Goal: Register for event/course

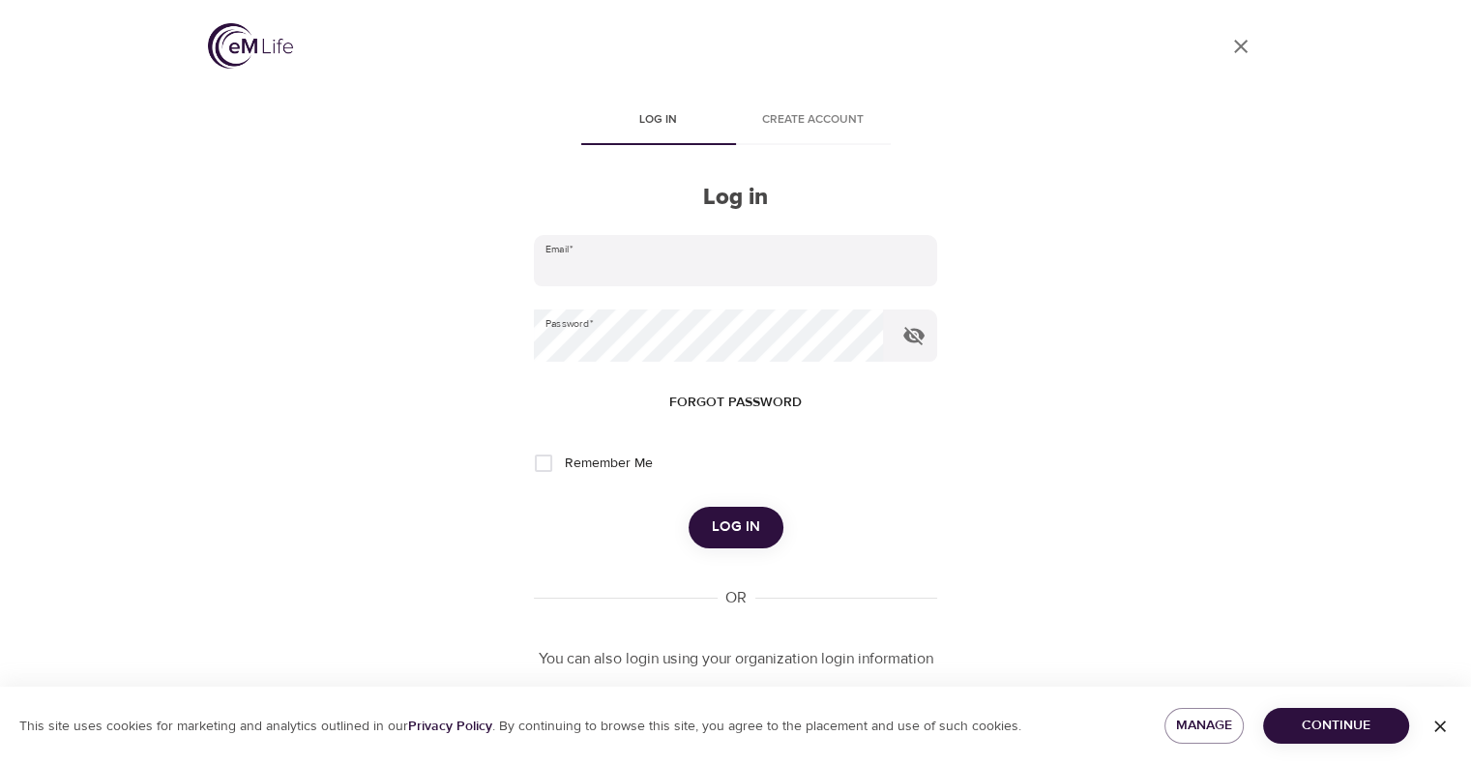
type input "[PERSON_NAME][EMAIL_ADDRESS][PERSON_NAME][DOMAIN_NAME]"
click at [709, 525] on button "Log in" at bounding box center [735, 527] width 95 height 41
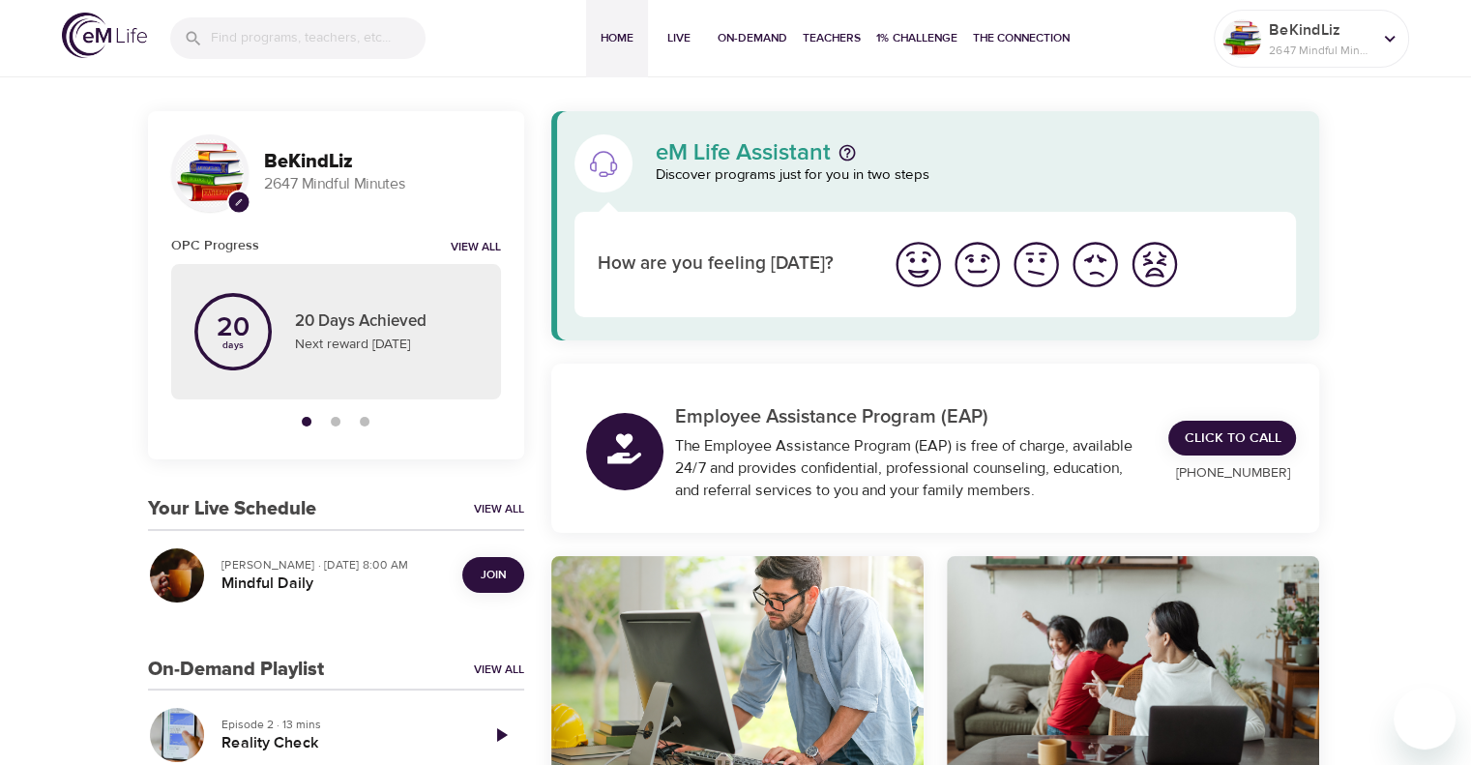
click at [503, 568] on span "Join" at bounding box center [493, 575] width 25 height 20
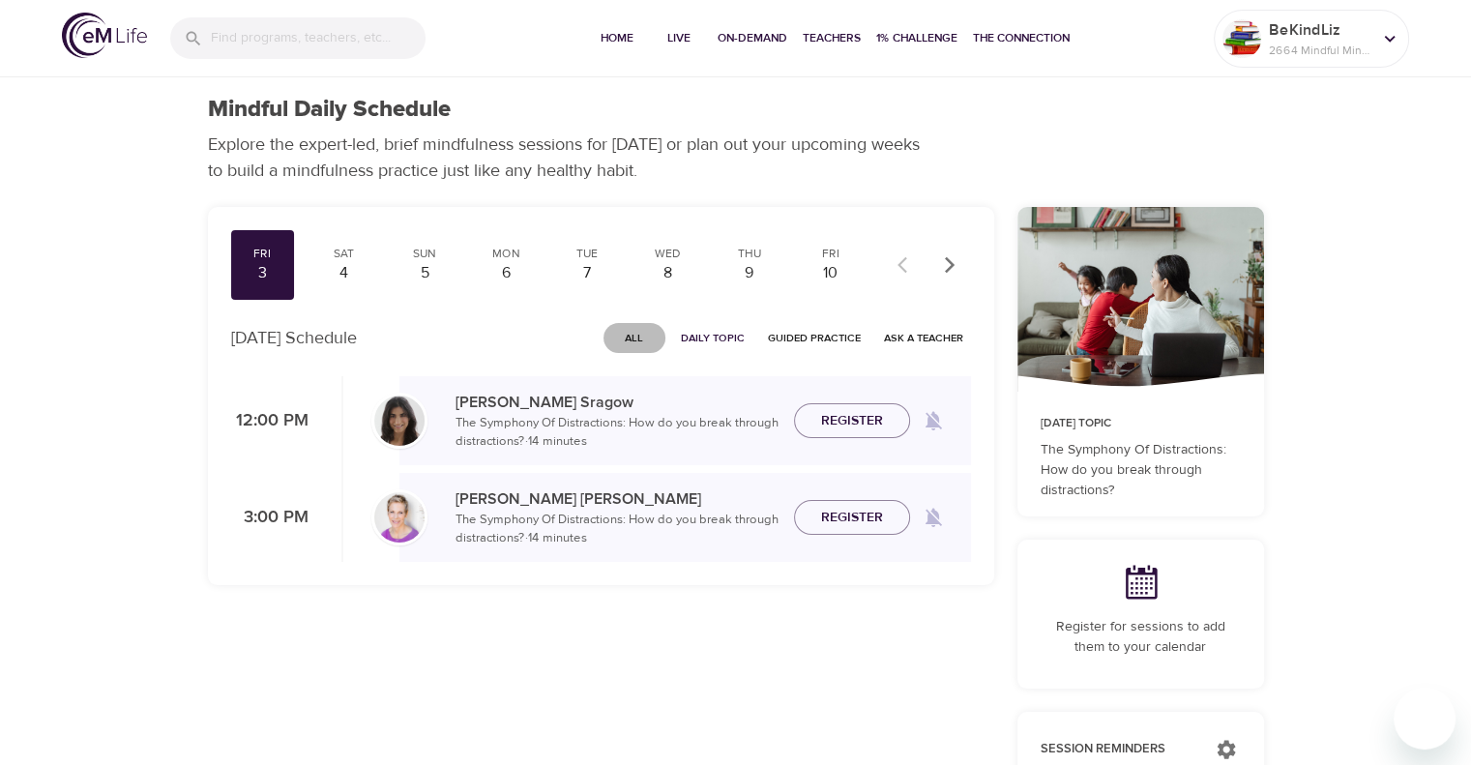
click at [642, 339] on span "All" at bounding box center [634, 338] width 46 height 18
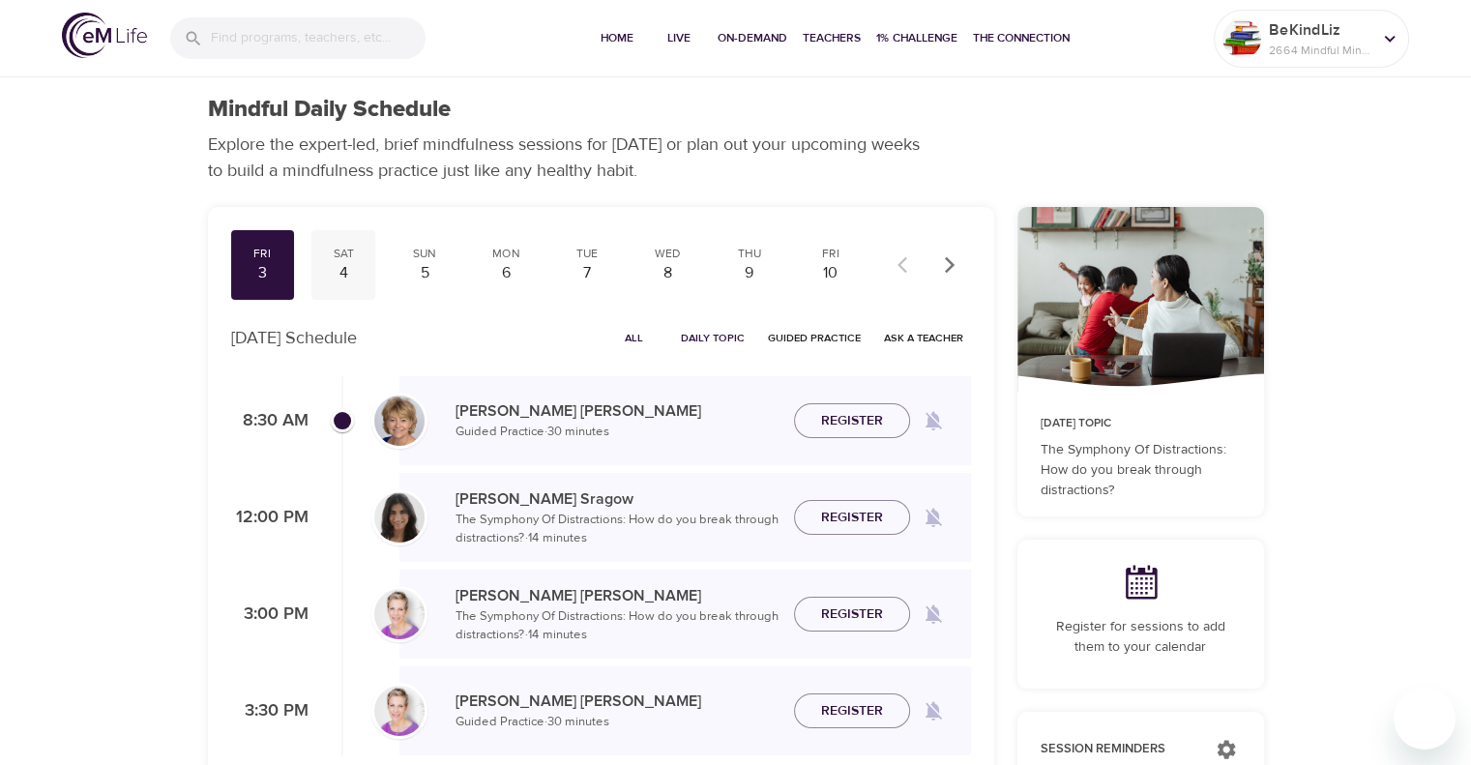
click at [356, 259] on div "Sat" at bounding box center [343, 254] width 48 height 16
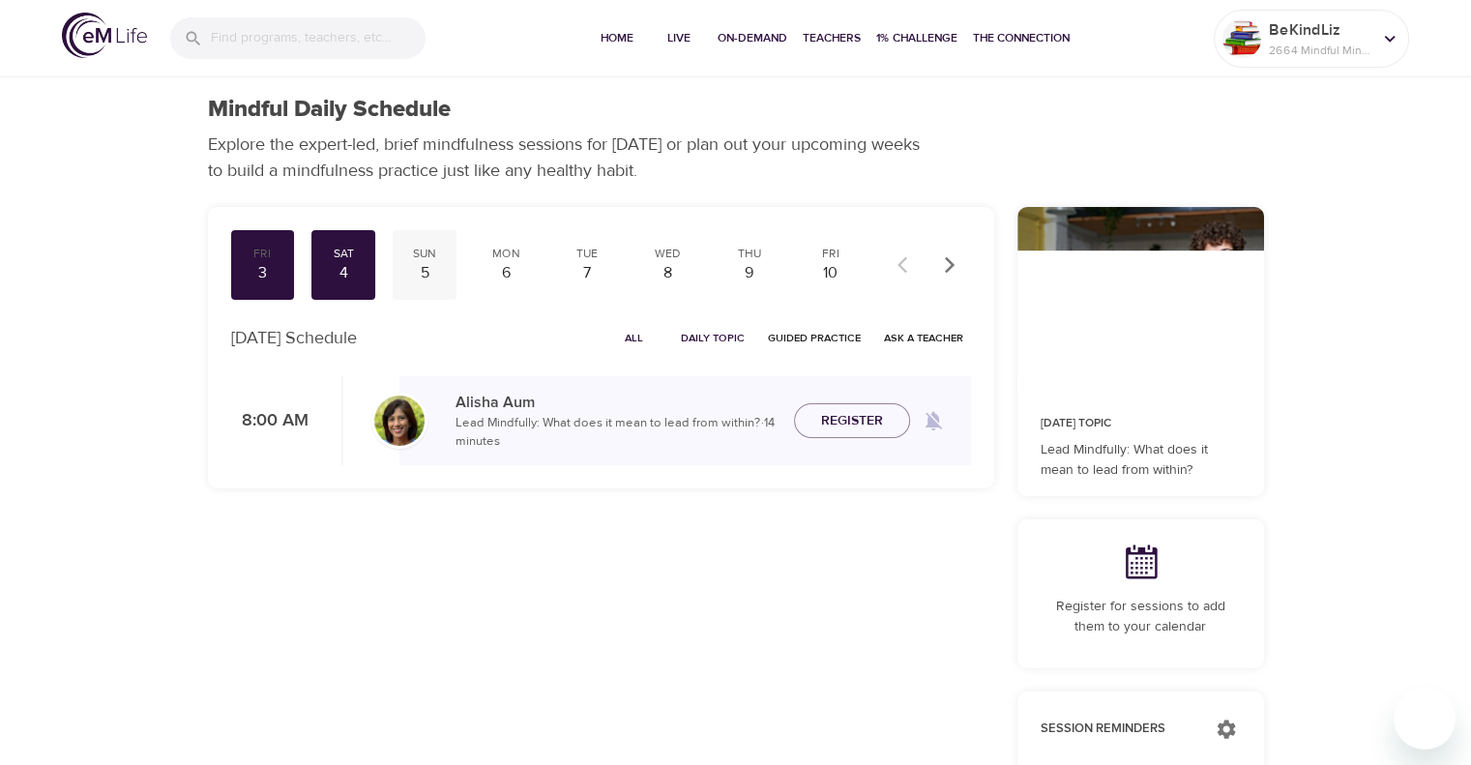
click at [421, 268] on div "5" at bounding box center [424, 273] width 48 height 22
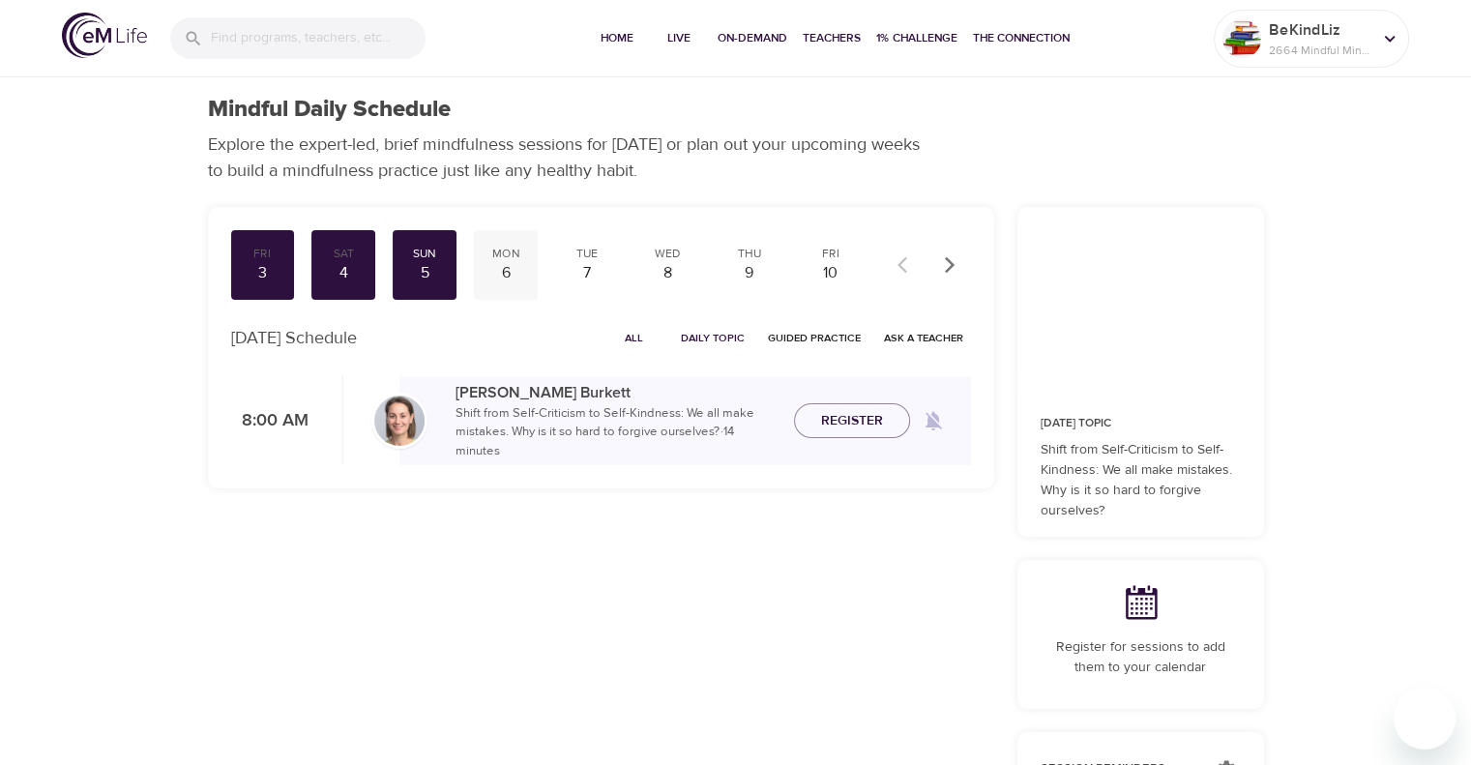
click at [517, 269] on div "6" at bounding box center [506, 273] width 48 height 22
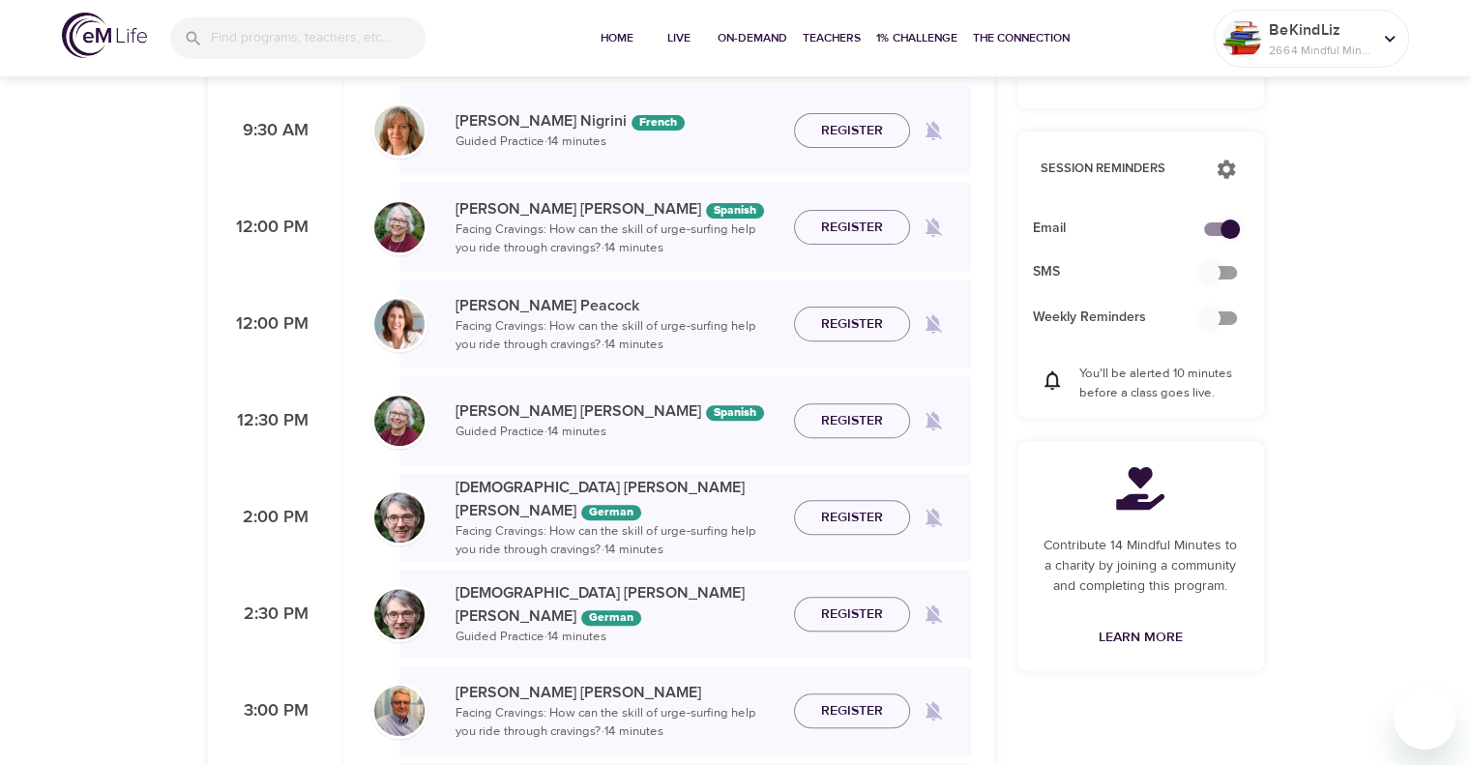
scroll to position [483, 0]
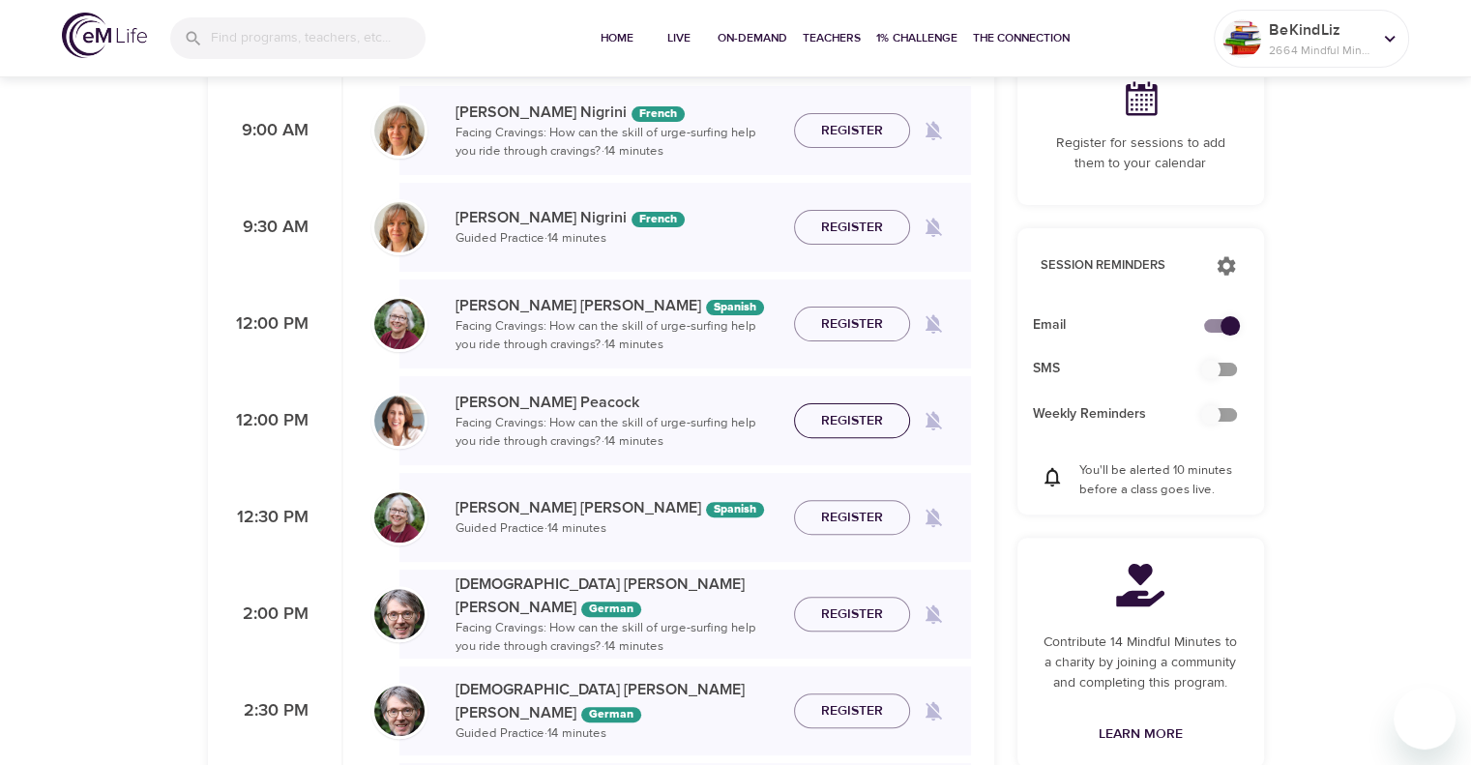
click at [867, 419] on span "Register" at bounding box center [852, 421] width 62 height 24
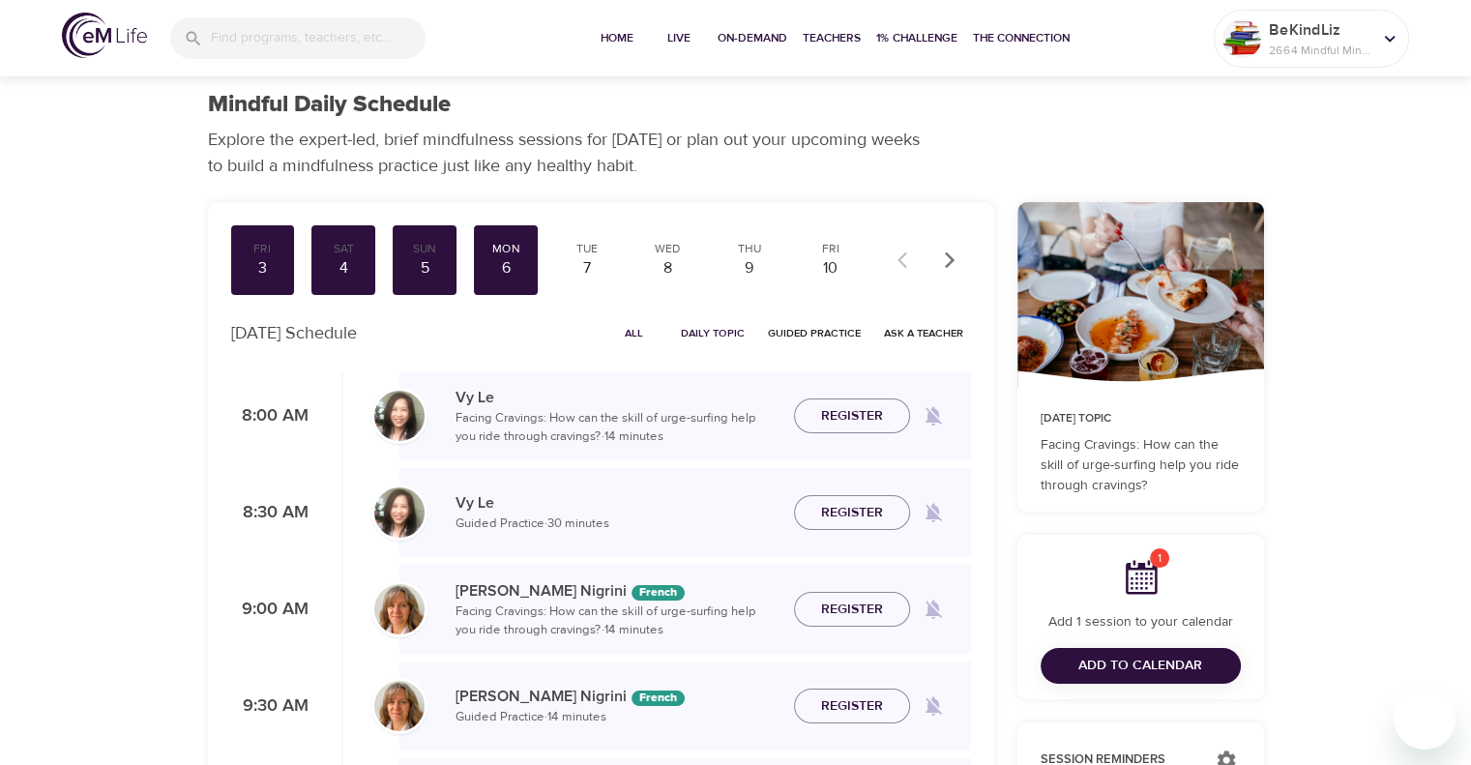
scroll to position [0, 0]
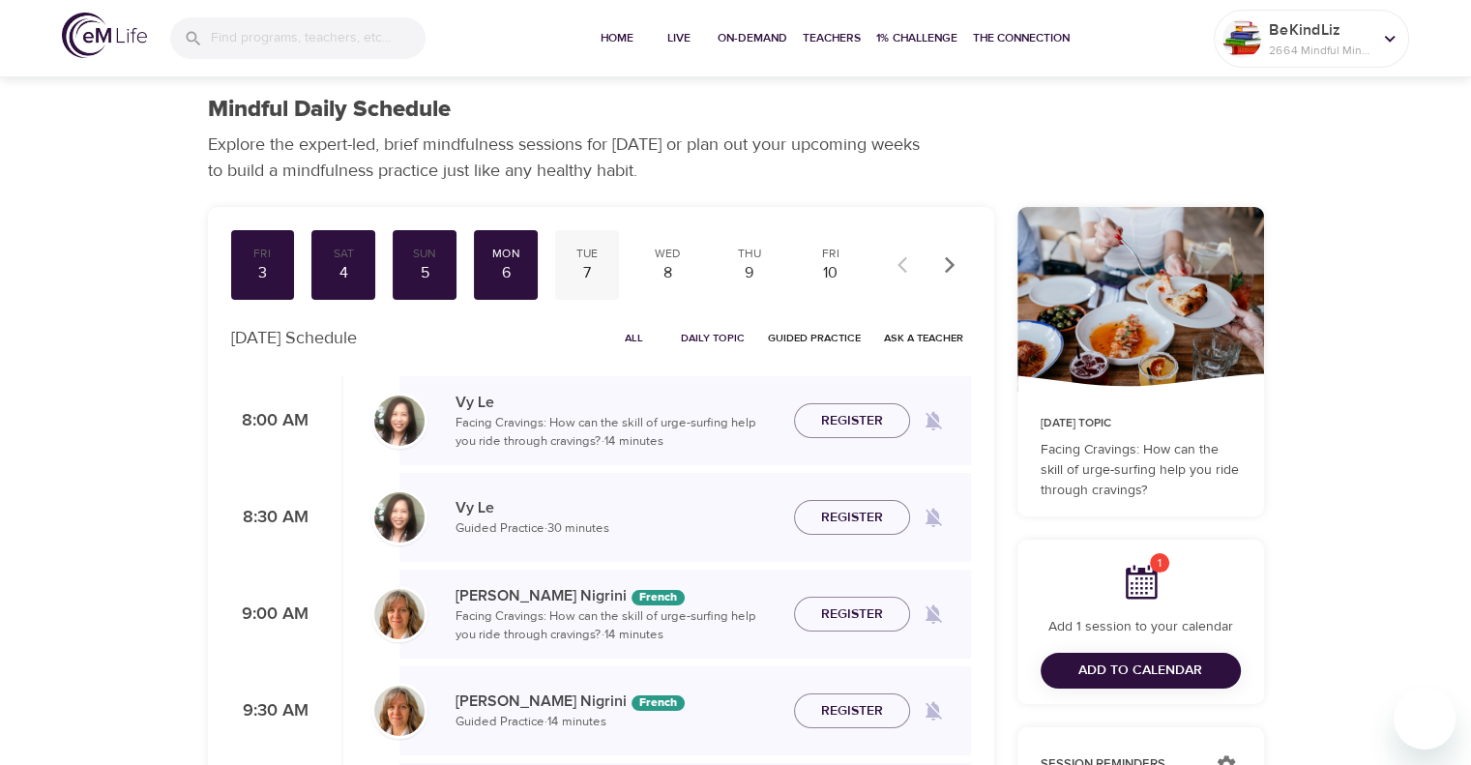
click at [587, 278] on div "7" at bounding box center [587, 273] width 48 height 22
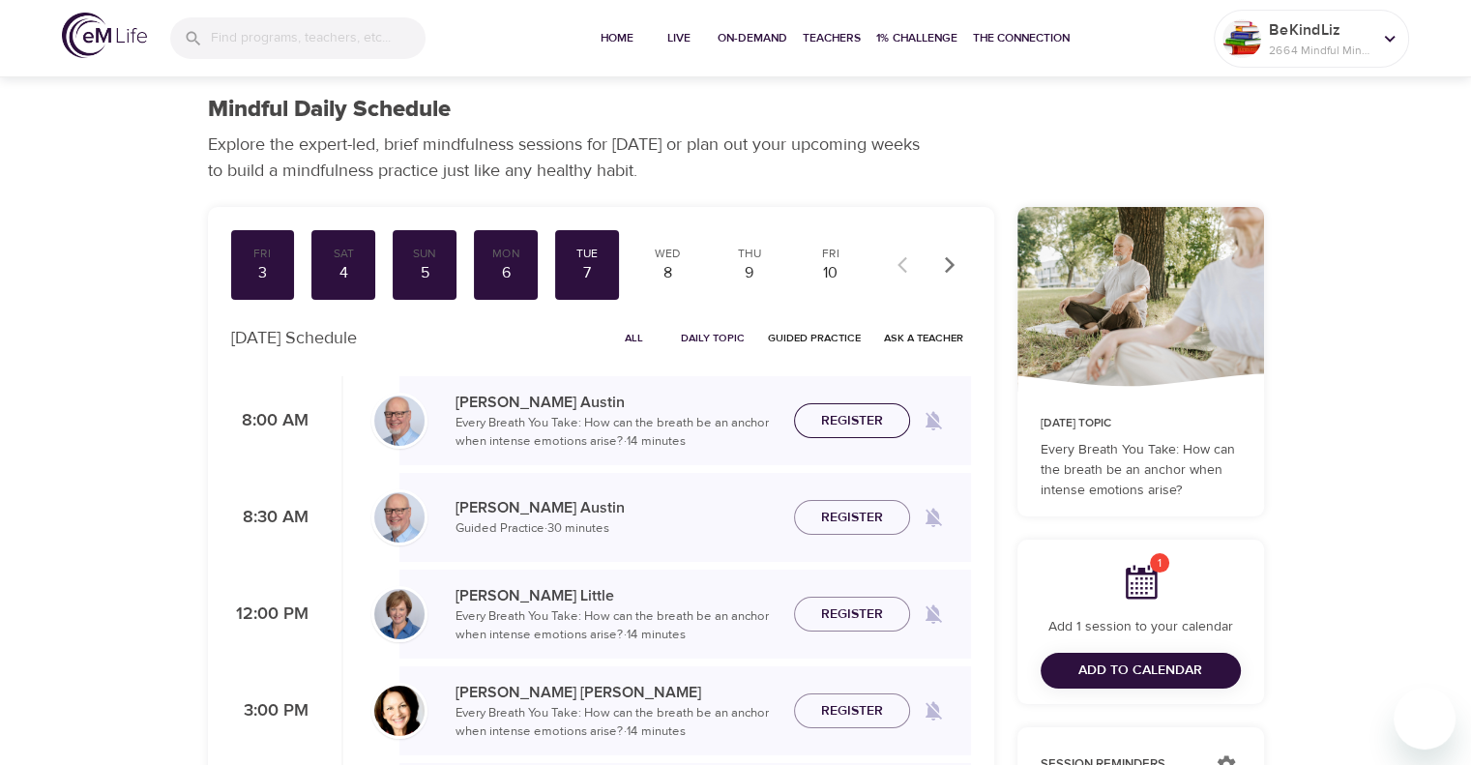
click at [855, 422] on span "Register" at bounding box center [852, 421] width 62 height 24
click at [668, 276] on div "8" at bounding box center [668, 273] width 48 height 22
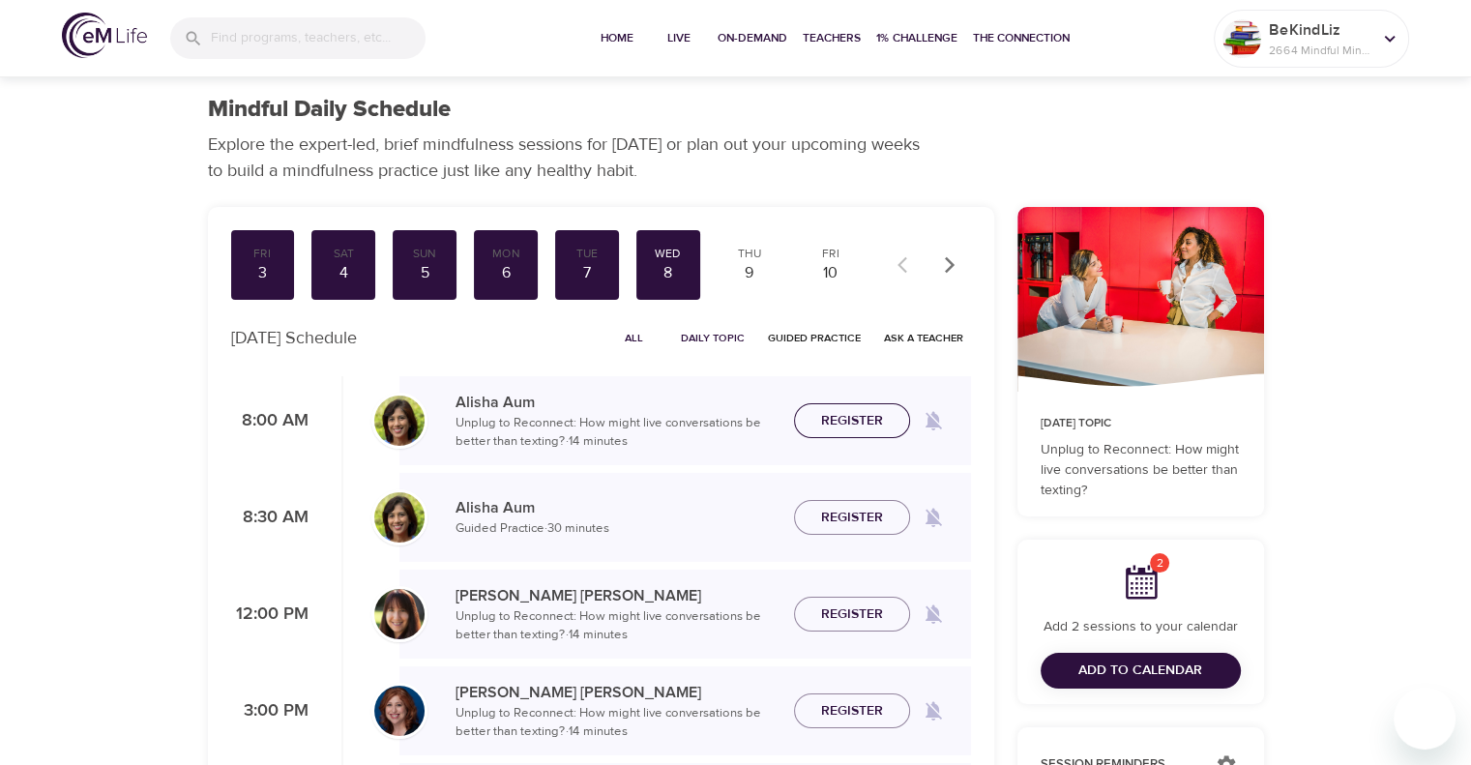
click at [850, 424] on span "Register" at bounding box center [852, 421] width 62 height 24
click at [743, 272] on div "9" at bounding box center [749, 273] width 48 height 22
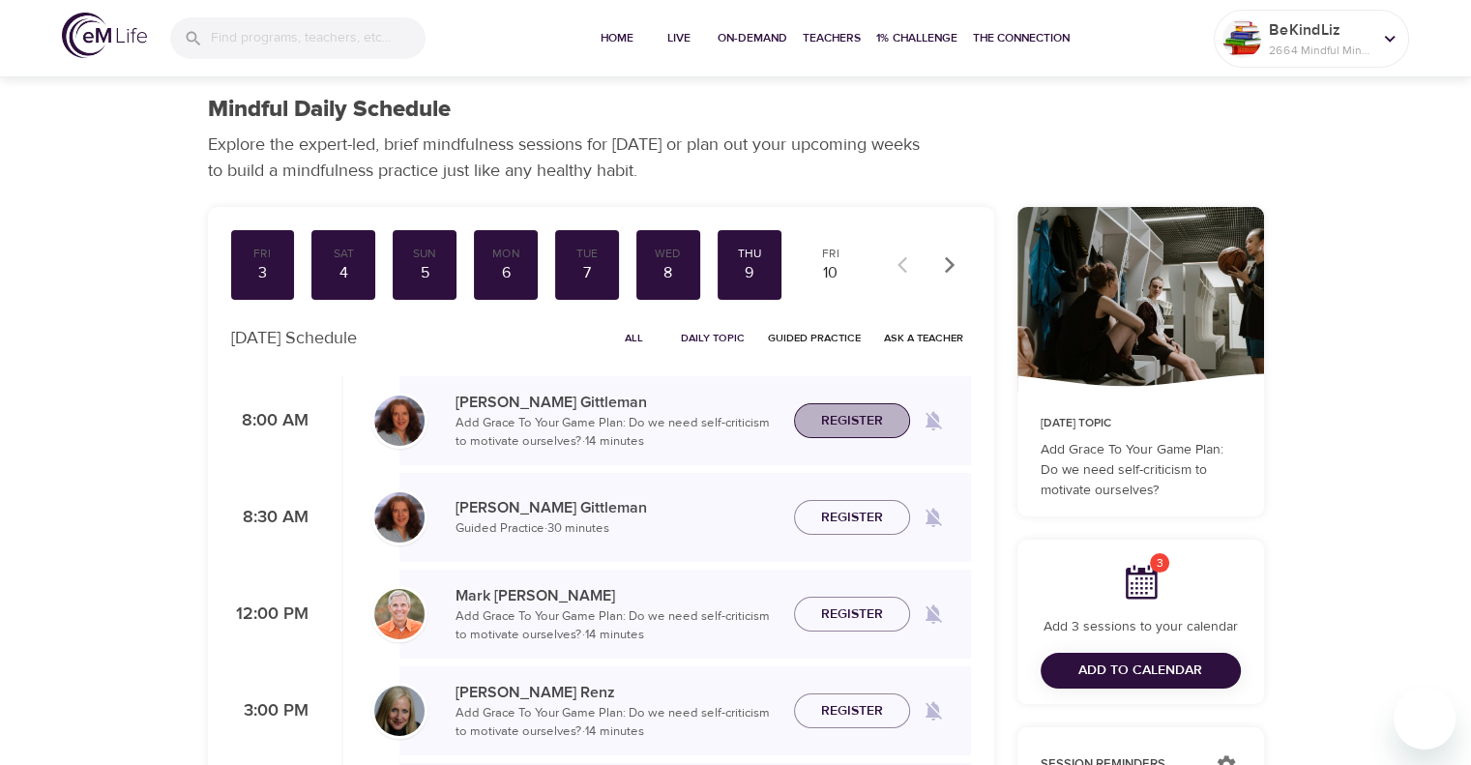
click at [860, 427] on span "Register" at bounding box center [852, 421] width 62 height 24
click at [834, 270] on div "10" at bounding box center [830, 273] width 48 height 22
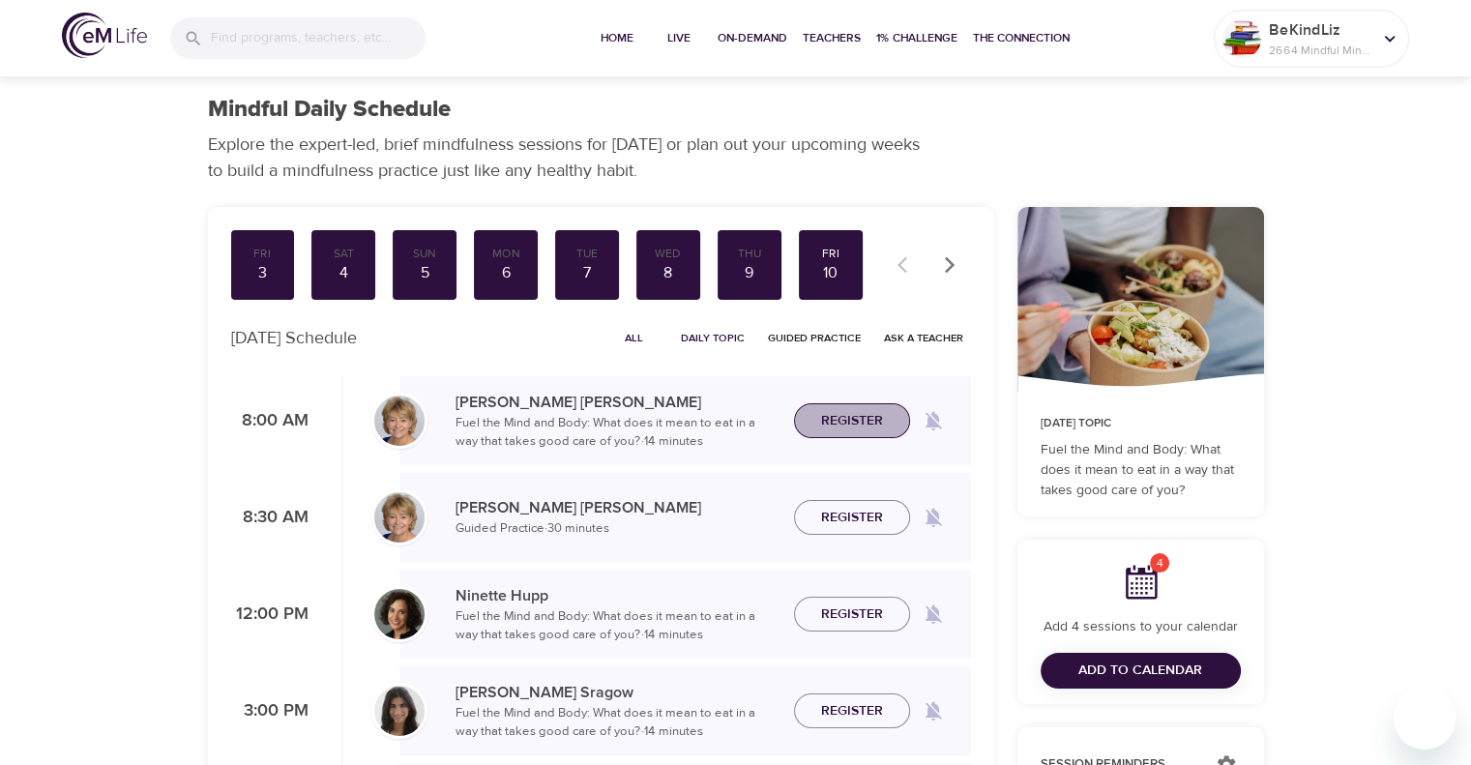
click at [843, 425] on span "Register" at bounding box center [852, 421] width 62 height 24
click at [1141, 661] on span "Add to Calendar" at bounding box center [1140, 670] width 124 height 24
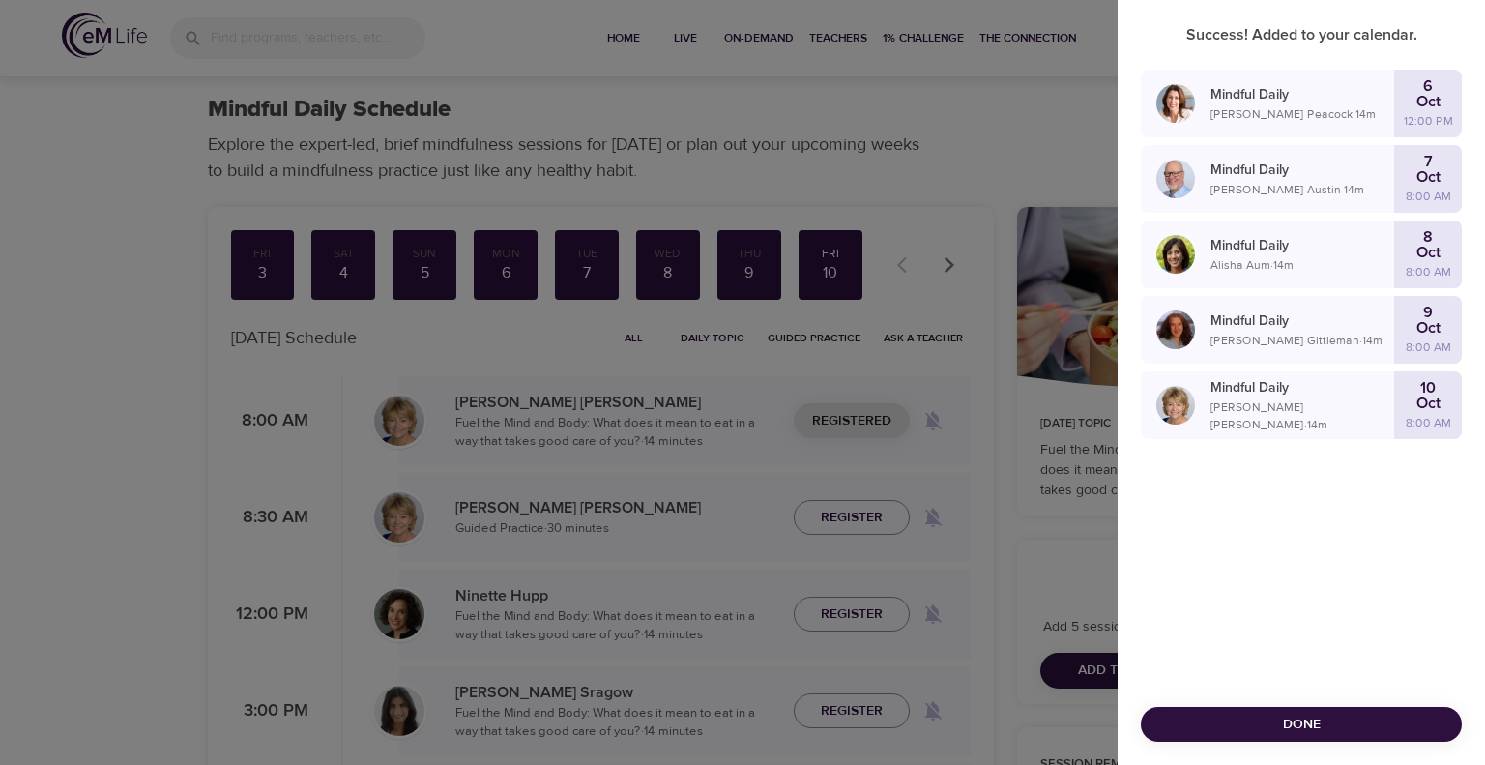
click at [1323, 722] on span "Done" at bounding box center [1301, 725] width 290 height 24
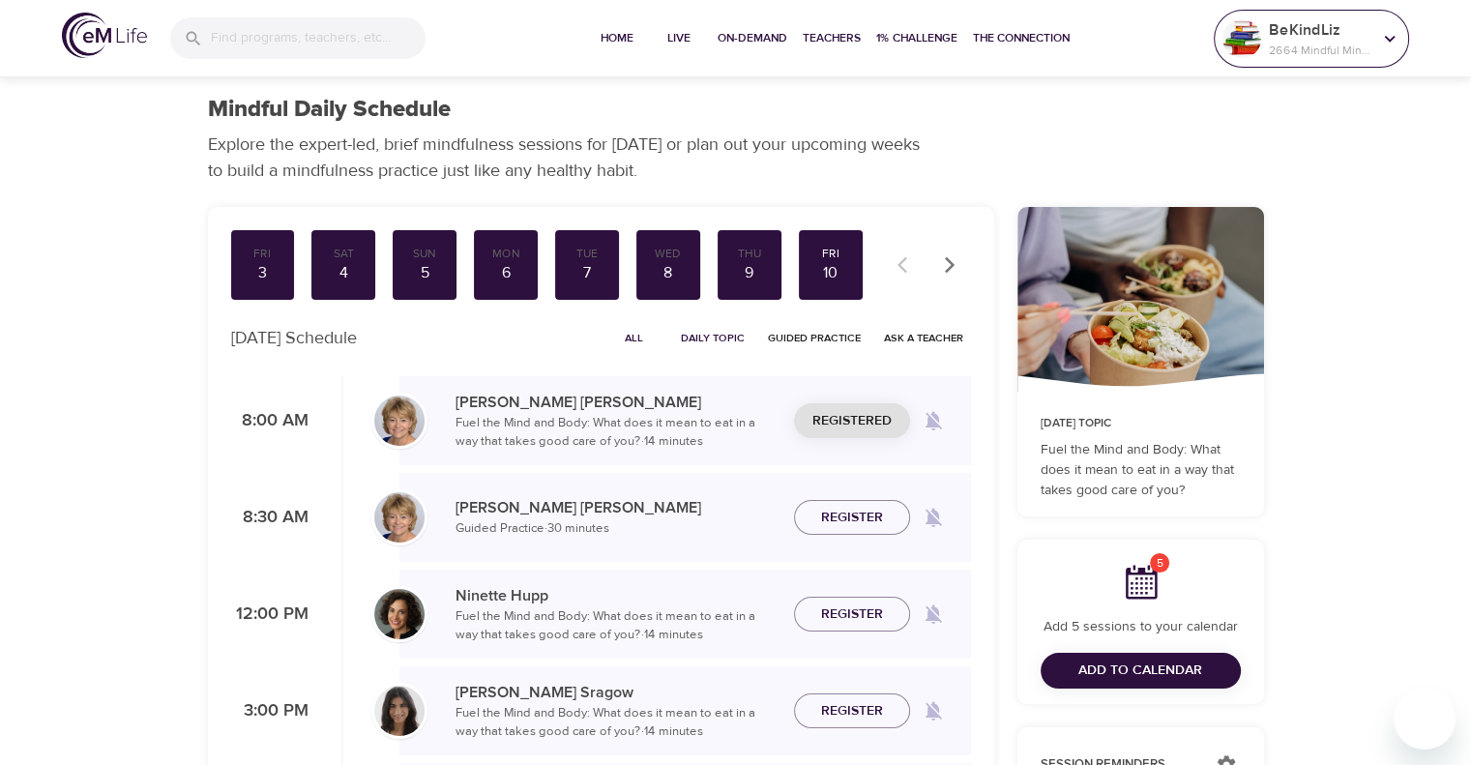
click at [1293, 43] on p "2664 Mindful Minutes" at bounding box center [1320, 50] width 102 height 17
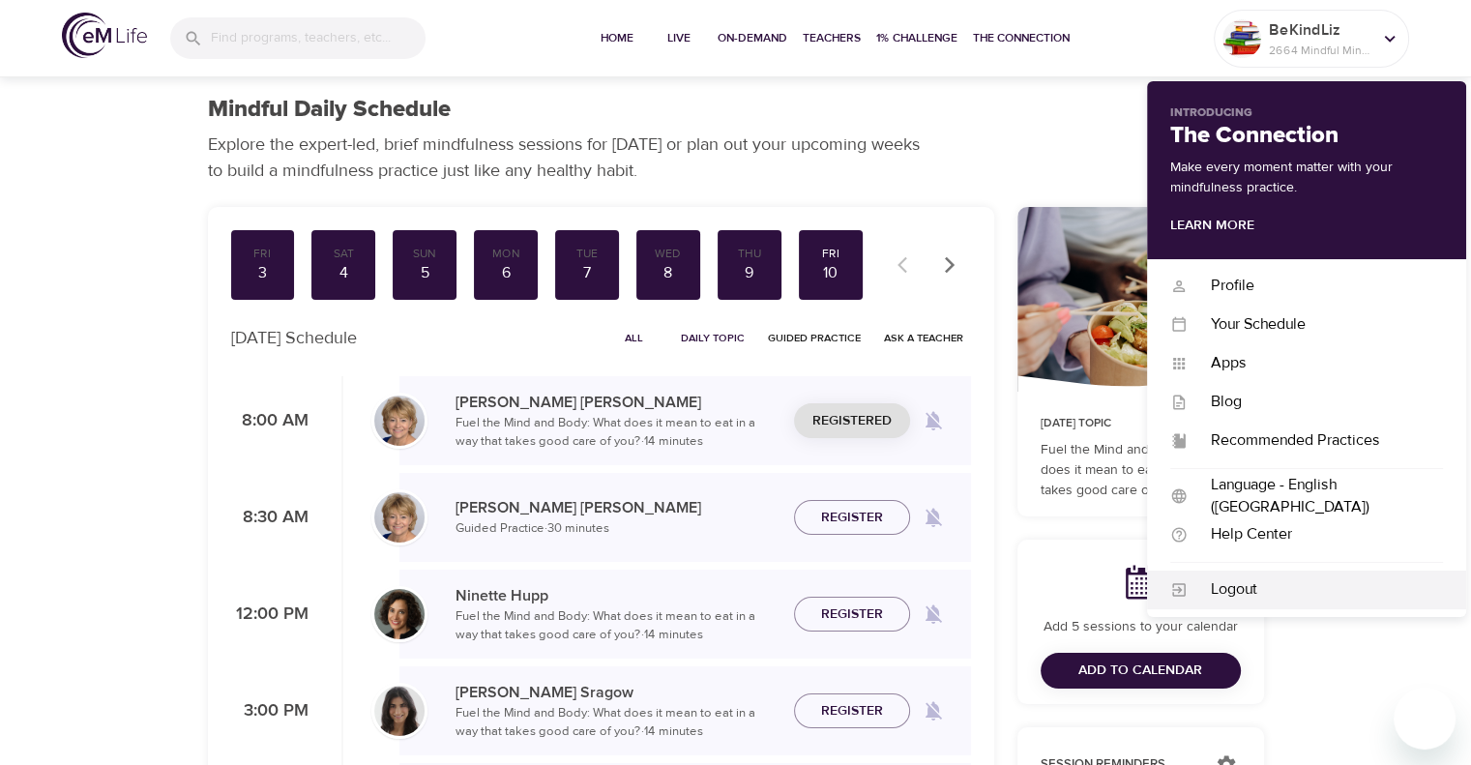
click at [1307, 591] on div "Logout" at bounding box center [1314, 589] width 255 height 22
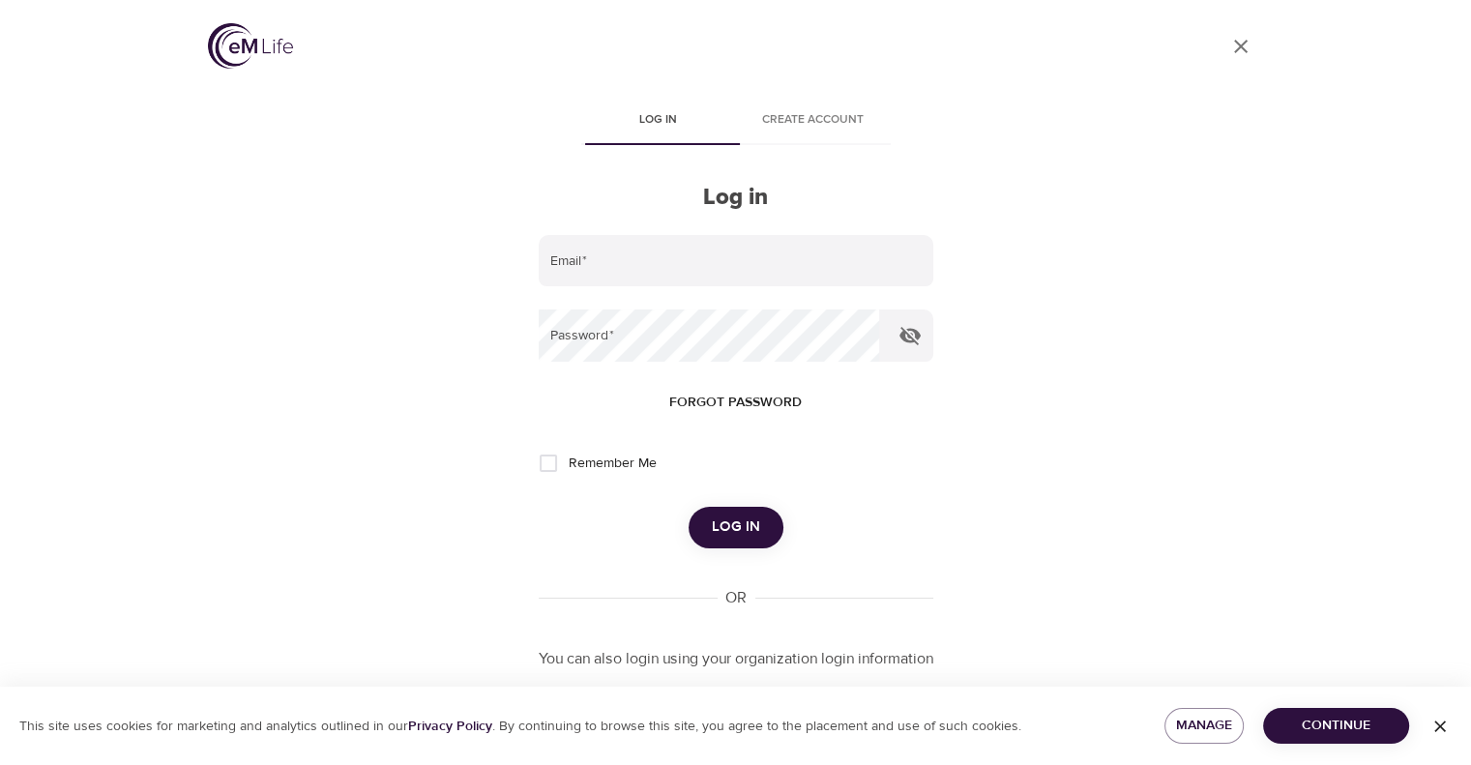
type input "[PERSON_NAME][EMAIL_ADDRESS][PERSON_NAME][DOMAIN_NAME]"
